Goal: Information Seeking & Learning: Find specific fact

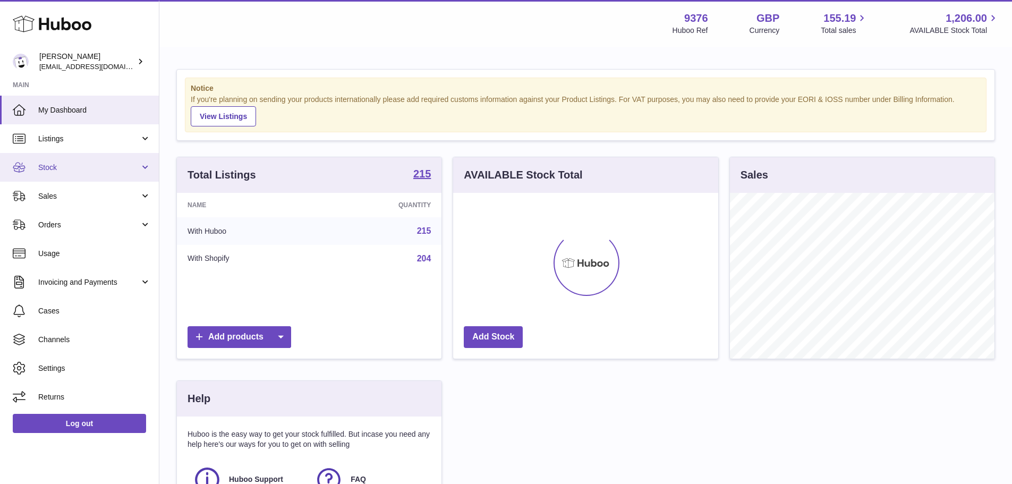
scroll to position [166, 265]
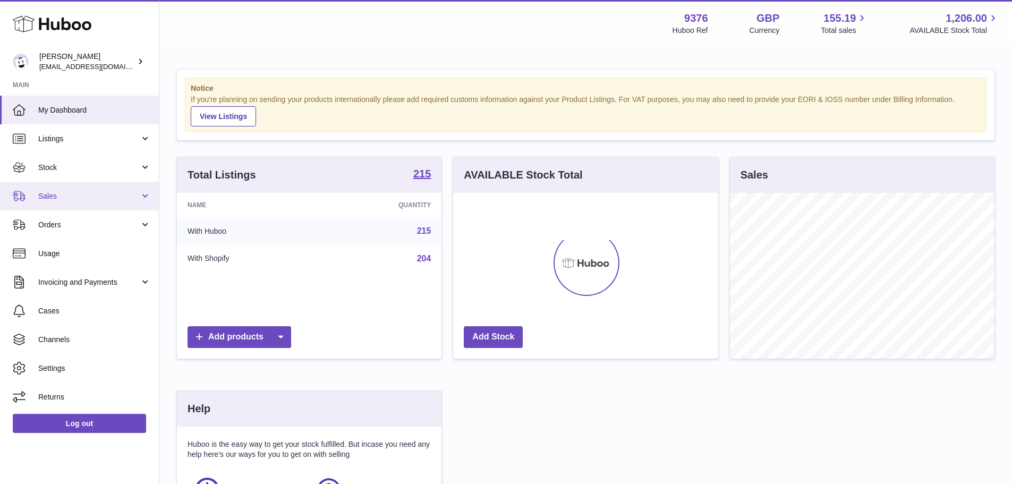
click at [72, 198] on span "Sales" at bounding box center [88, 196] width 101 height 10
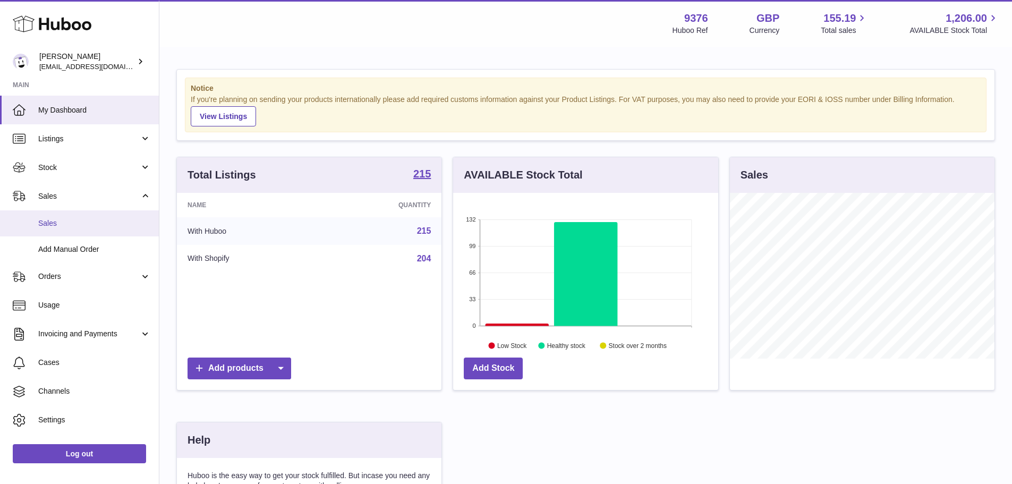
click at [76, 220] on span "Sales" at bounding box center [94, 223] width 113 height 10
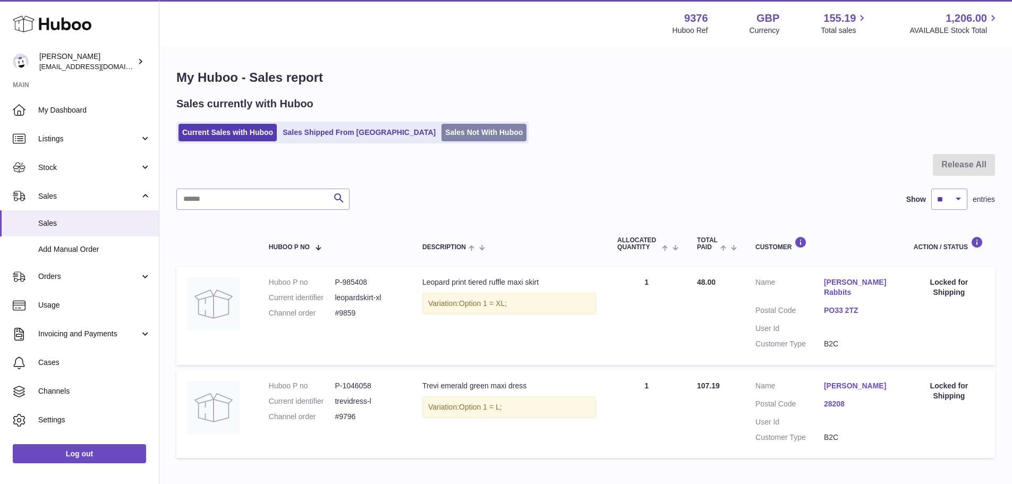
click at [441, 130] on link "Sales Not With Huboo" at bounding box center [483, 133] width 85 height 18
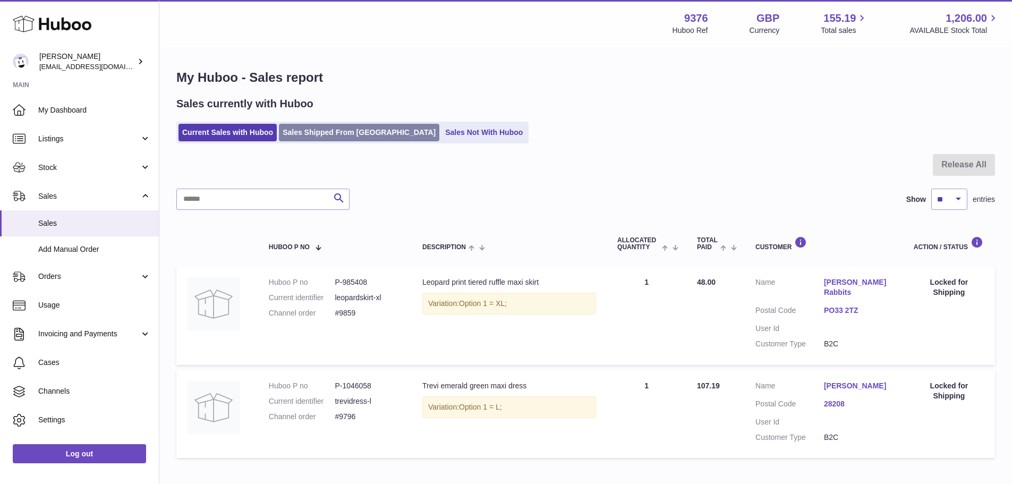
click at [358, 131] on link "Sales Shipped From [GEOGRAPHIC_DATA]" at bounding box center [359, 133] width 160 height 18
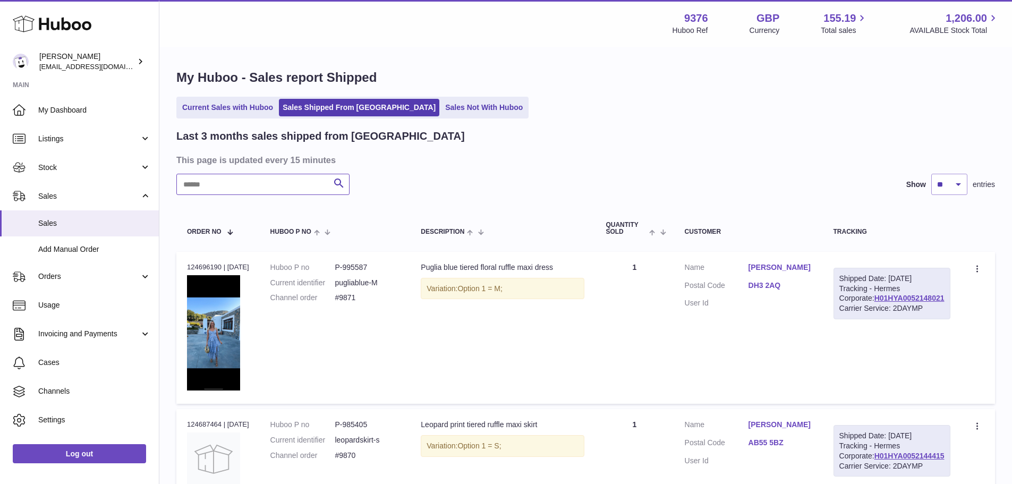
click at [280, 187] on input "text" at bounding box center [262, 184] width 173 height 21
paste input "****"
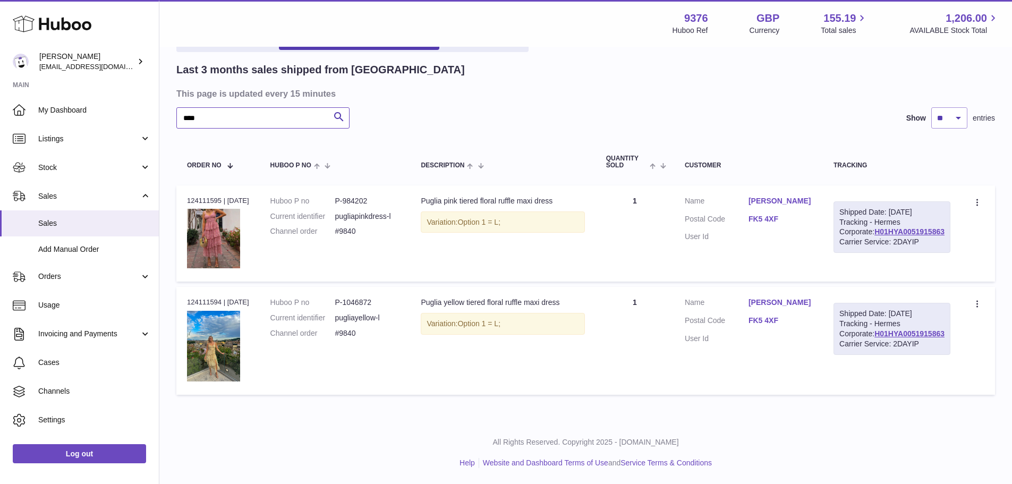
scroll to position [90, 0]
click at [356, 297] on dd "P-1046872" at bounding box center [367, 302] width 65 height 10
copy dd "1046872"
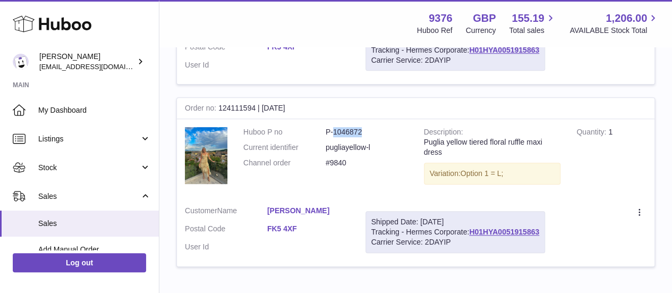
scroll to position [285, 0]
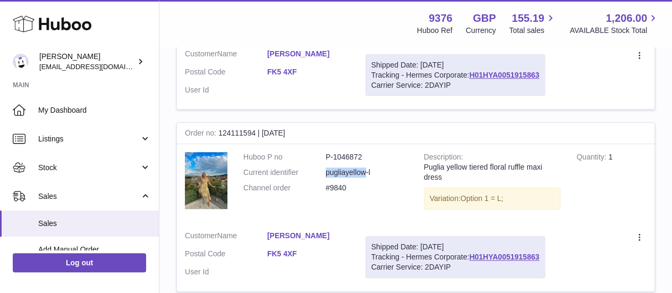
drag, startPoint x: 323, startPoint y: 181, endPoint x: 370, endPoint y: 185, distance: 46.9
click at [370, 185] on dl "Huboo P no P-1046872 Current identifier pugliayellow-l Channel order #9840" at bounding box center [325, 175] width 165 height 46
copy dl "pugliayellow"
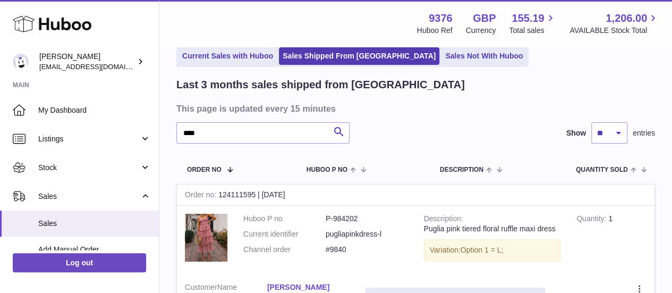
scroll to position [0, 0]
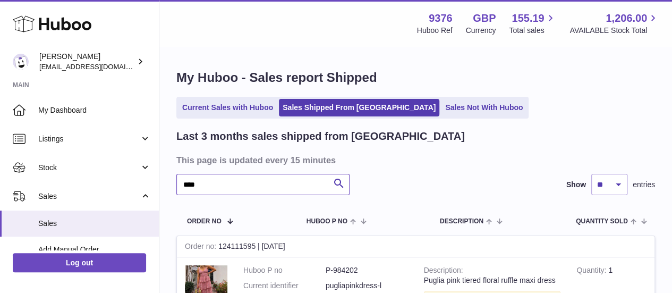
click at [250, 177] on input "****" at bounding box center [262, 184] width 173 height 21
paste input "********"
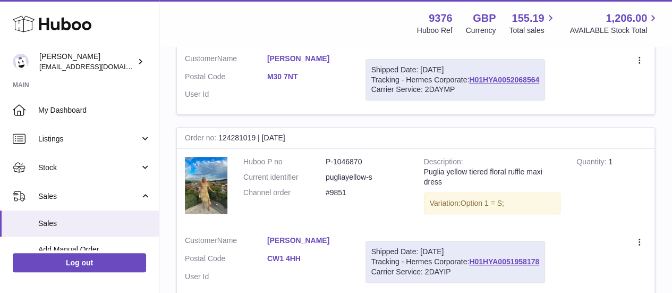
scroll to position [291, 0]
type input "**********"
click at [348, 157] on dd "P-1046870" at bounding box center [367, 161] width 82 height 10
copy dd "1046870"
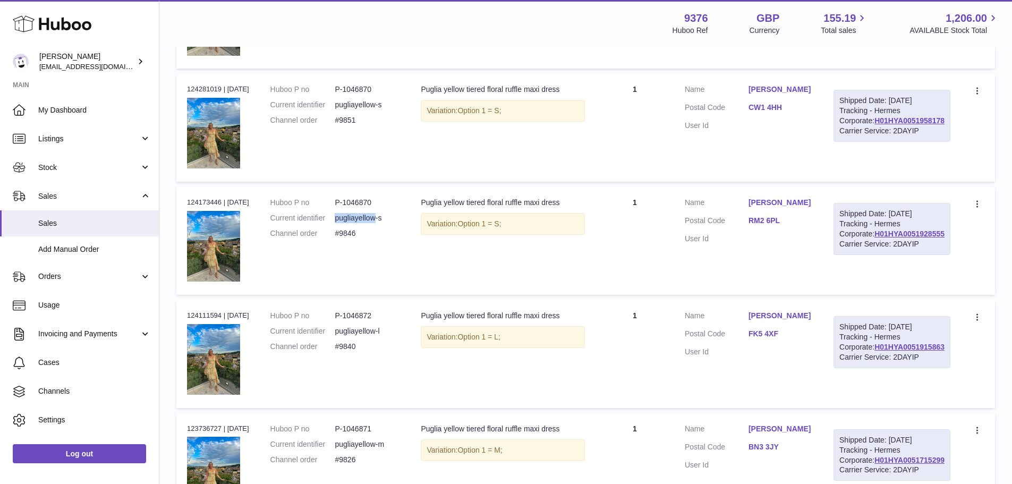
drag, startPoint x: 345, startPoint y: 228, endPoint x: 390, endPoint y: 233, distance: 45.9
click at [390, 233] on dl "Huboo P no P-1046870 Current identifier pugliayellow-s Channel order #9846" at bounding box center [335, 221] width 130 height 46
copy dl "pugliayellow"
